Goal: Navigation & Orientation: Go to known website

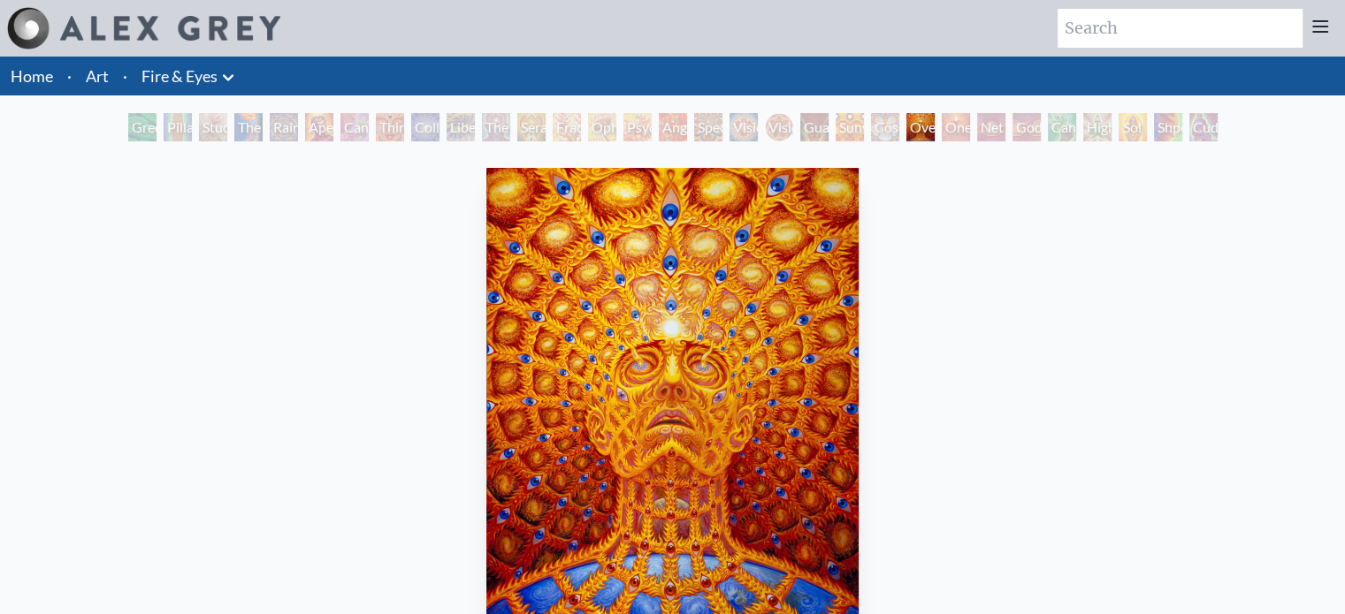
click at [39, 78] on link "Home" at bounding box center [32, 75] width 42 height 19
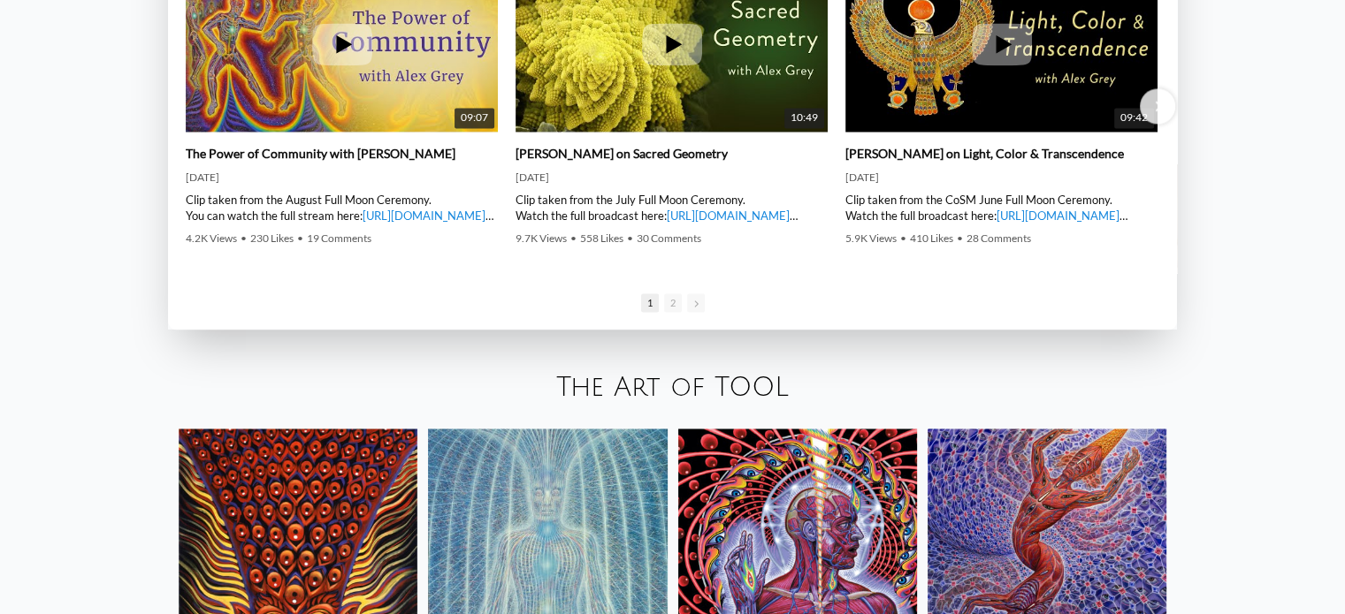
scroll to position [2947, 0]
